Goal: Task Accomplishment & Management: Use online tool/utility

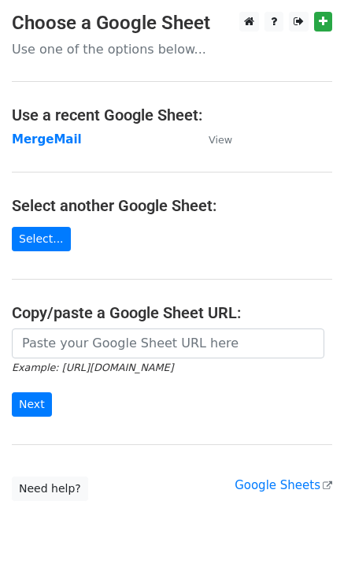
click at [62, 142] on strong "MergeMail" at bounding box center [47, 139] width 70 height 14
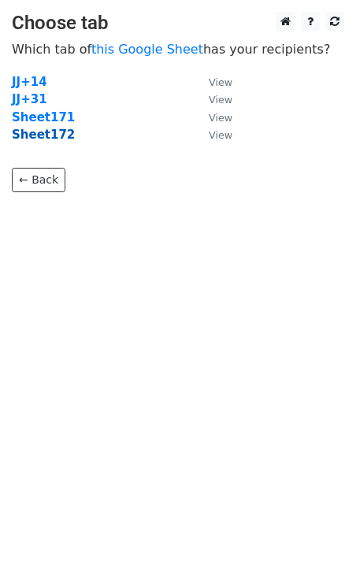
click at [54, 137] on strong "Sheet172" at bounding box center [43, 135] width 63 height 14
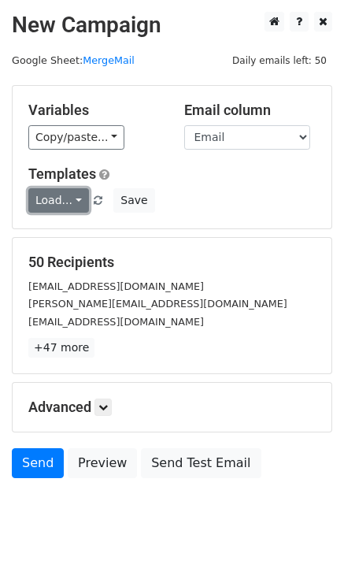
click at [58, 210] on link "Load..." at bounding box center [58, 200] width 61 height 24
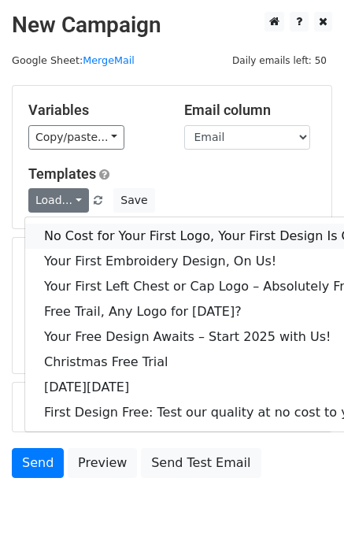
click at [84, 239] on link "No Cost for Your First Logo, Your First Design Is On Us!" at bounding box center [214, 236] width 378 height 25
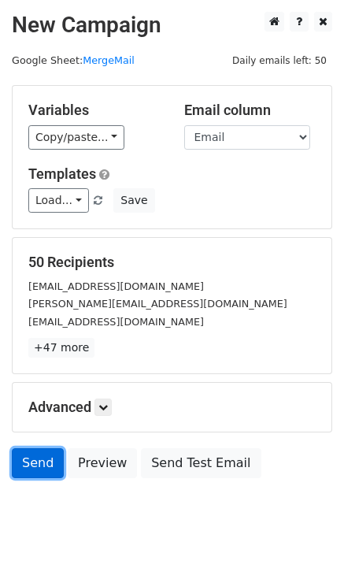
click at [35, 474] on link "Send" at bounding box center [38, 463] width 52 height 30
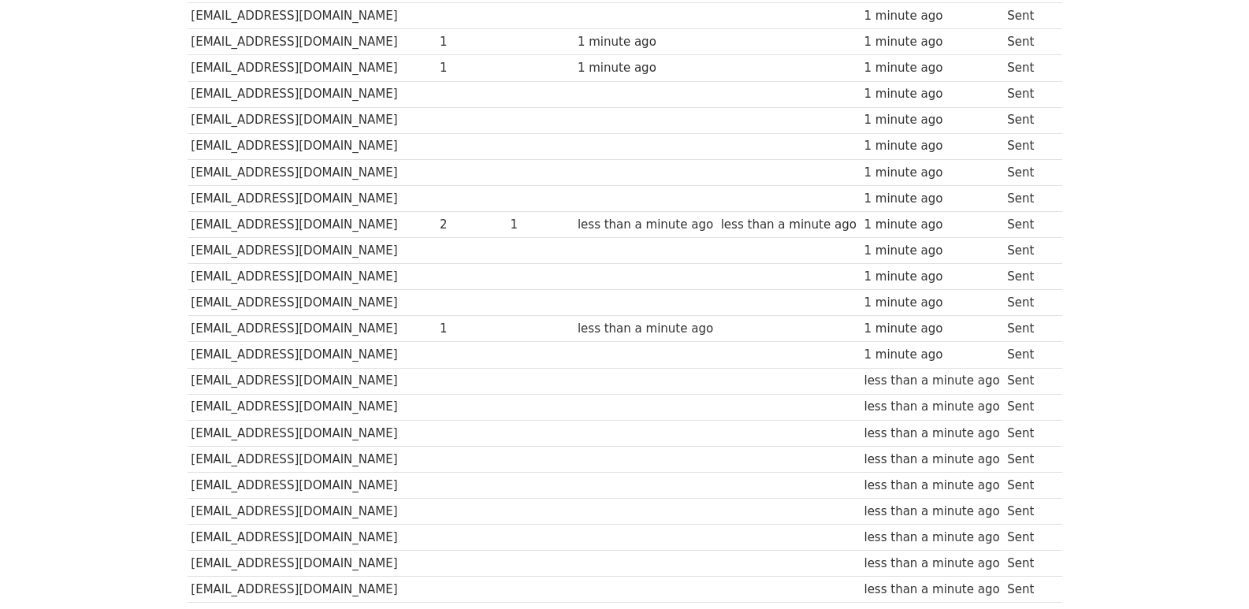
scroll to position [1097, 0]
